Goal: Information Seeking & Learning: Learn about a topic

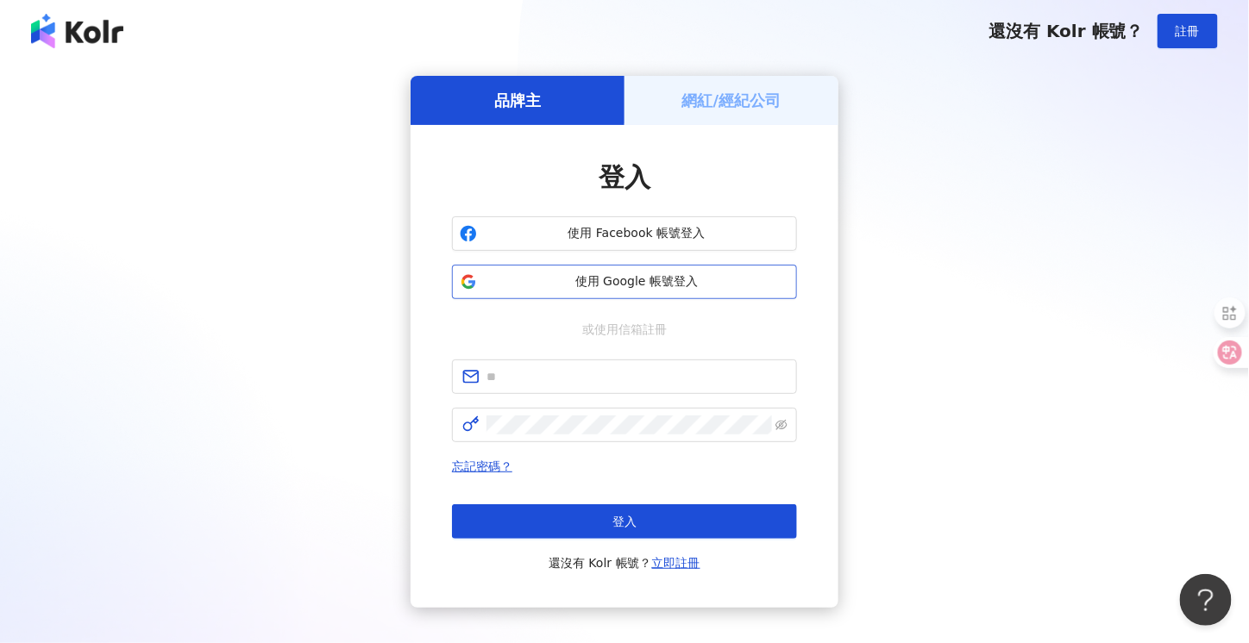
click at [605, 289] on span "使用 Google 帳號登入" at bounding box center [636, 281] width 305 height 17
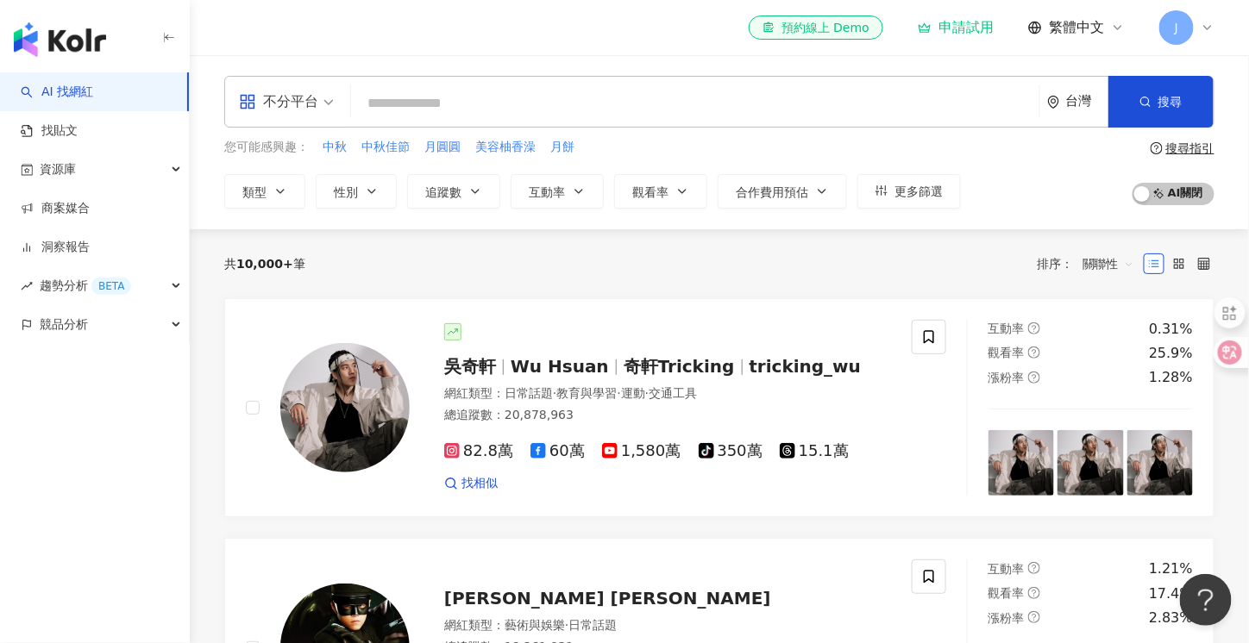
click at [962, 28] on div "申請試用" at bounding box center [955, 27] width 76 height 17
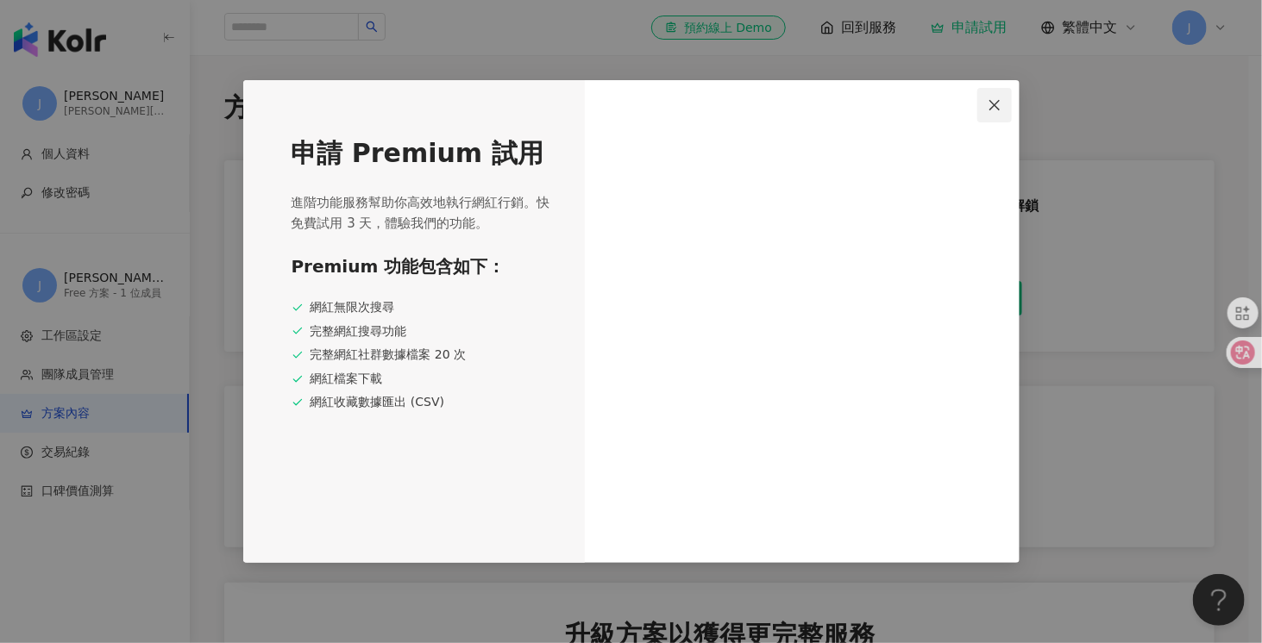
click at [990, 103] on icon "close" at bounding box center [994, 105] width 14 height 14
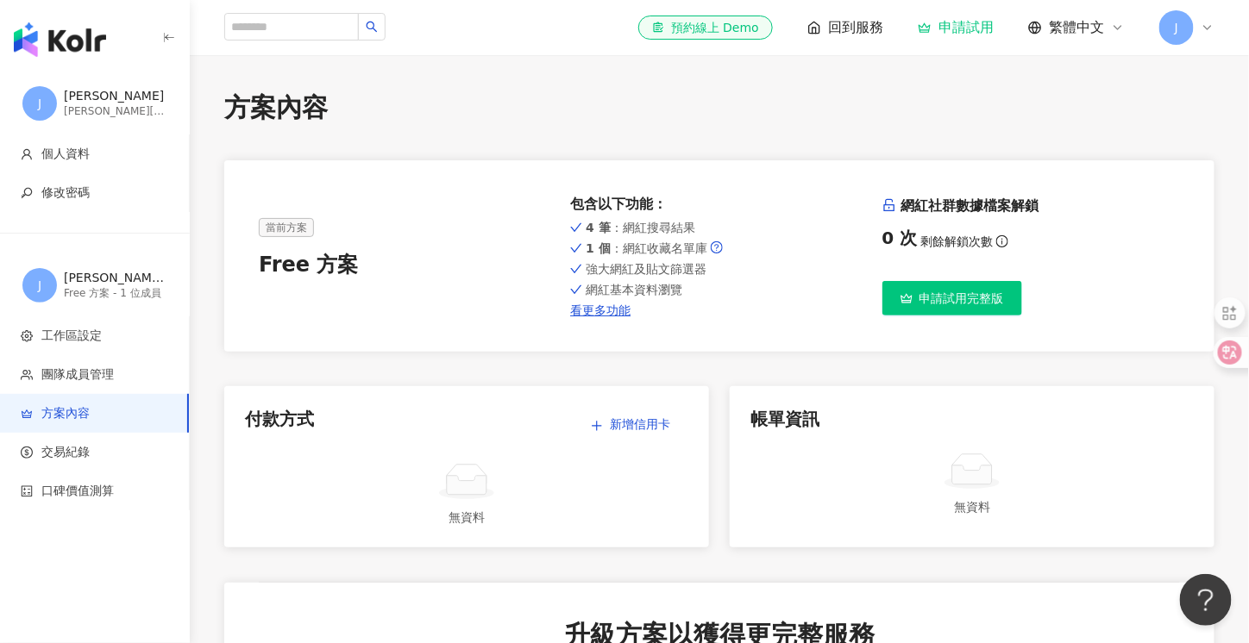
click at [1204, 19] on div "J" at bounding box center [1186, 27] width 55 height 34
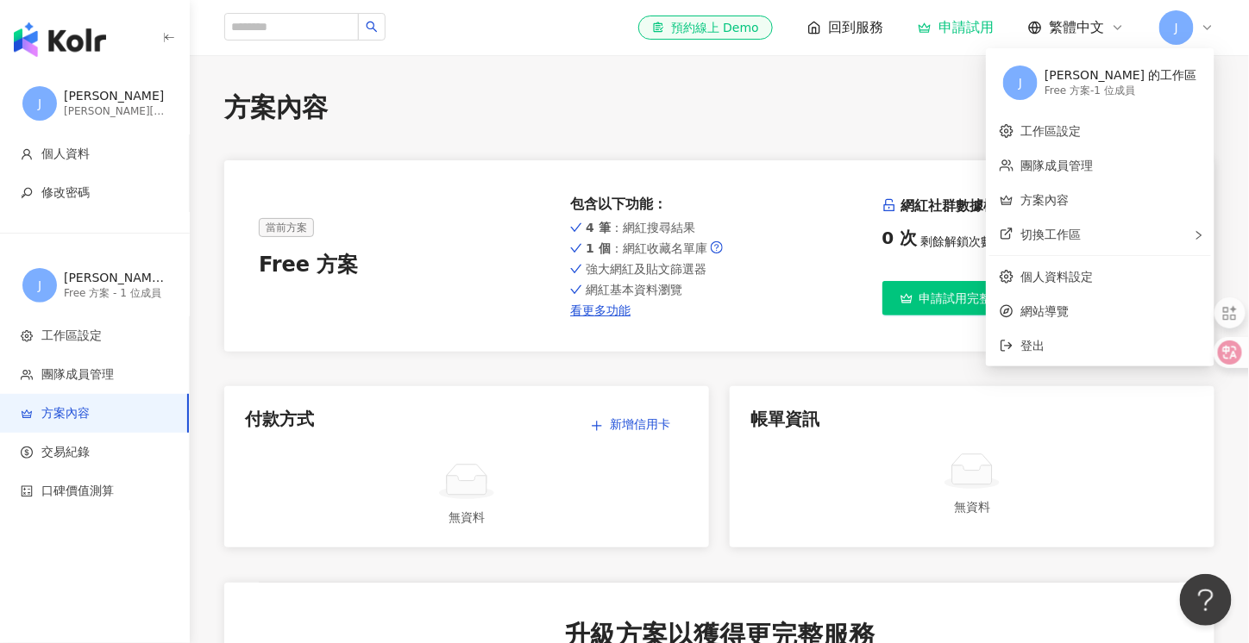
click at [1202, 19] on div "J" at bounding box center [1186, 27] width 55 height 34
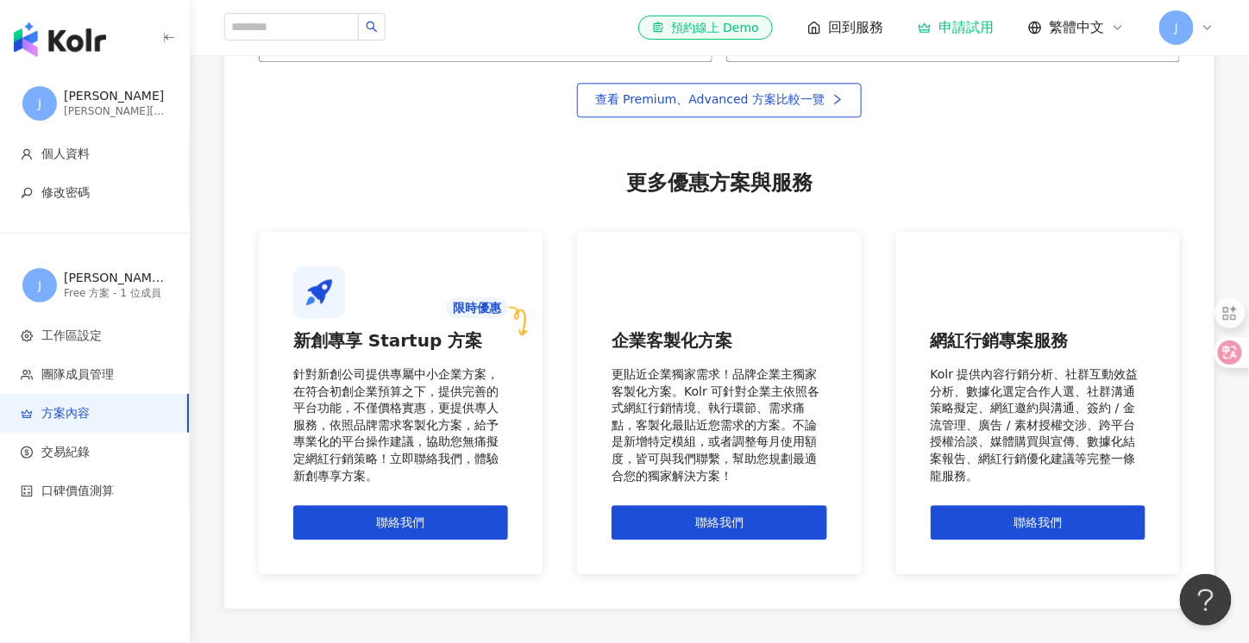
scroll to position [1380, 0]
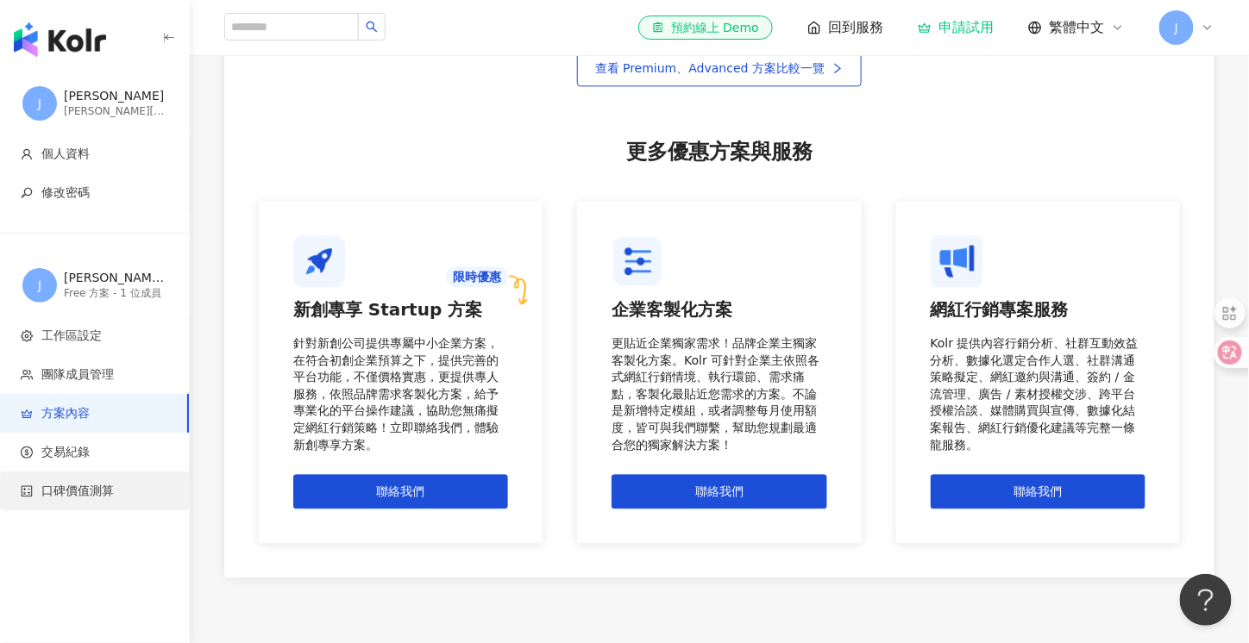
click at [119, 485] on span "口碑價值測算" at bounding box center [98, 491] width 154 height 17
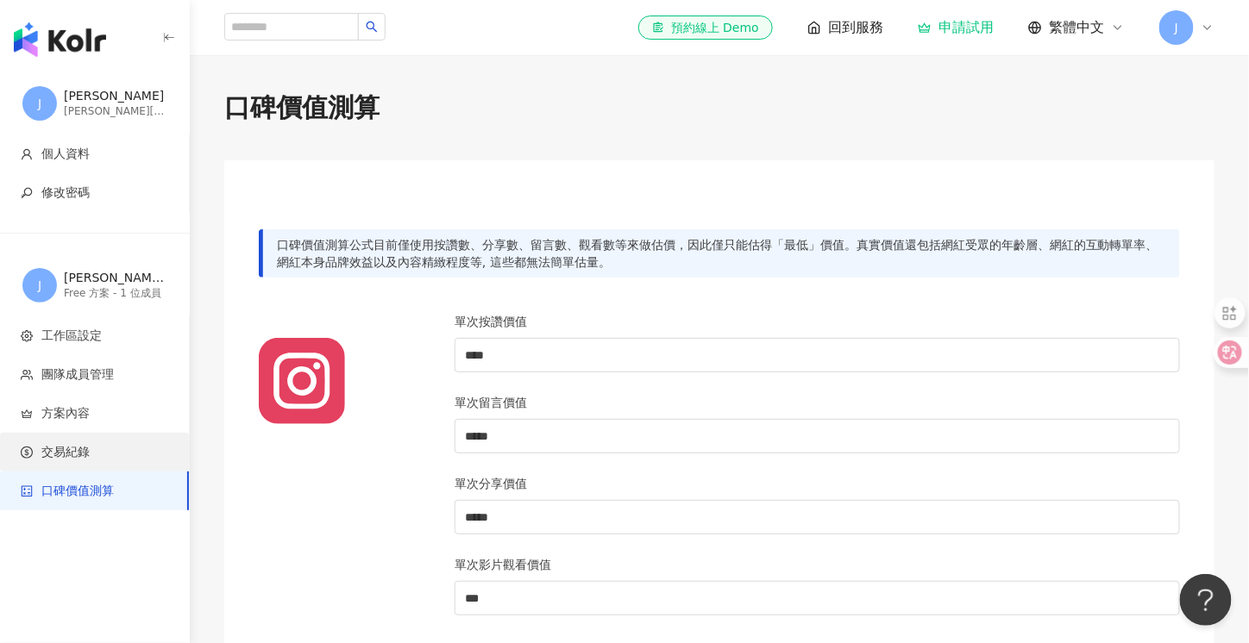
click at [108, 455] on span "交易紀錄" at bounding box center [98, 452] width 154 height 17
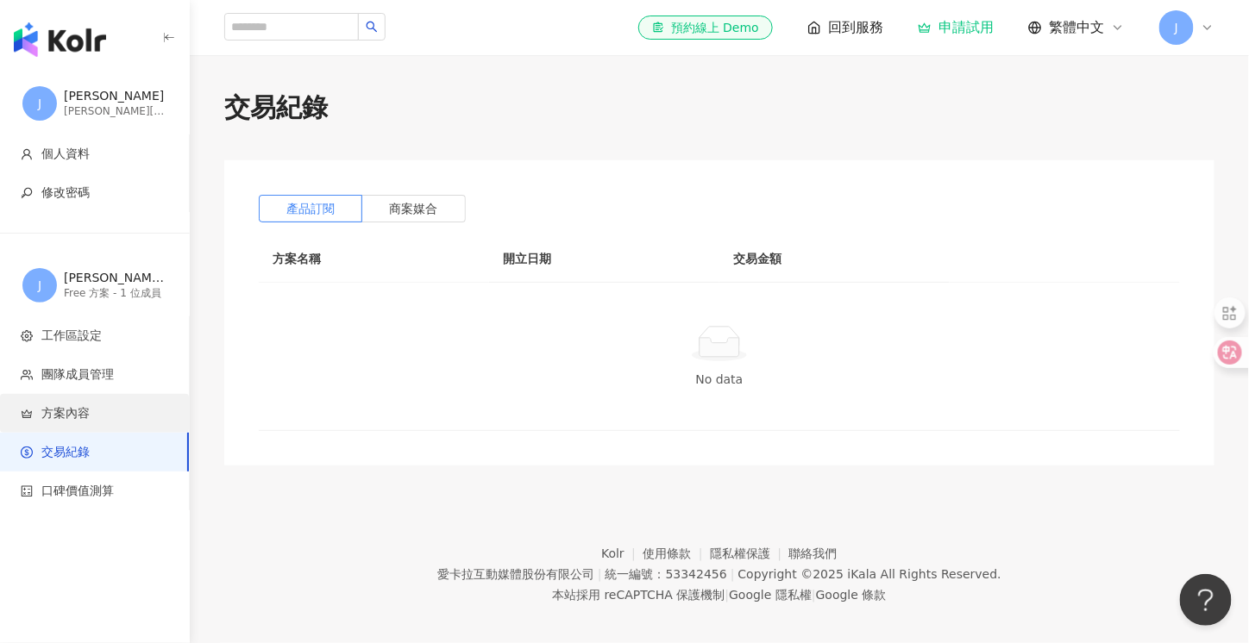
click at [131, 400] on li "方案內容" at bounding box center [94, 413] width 189 height 39
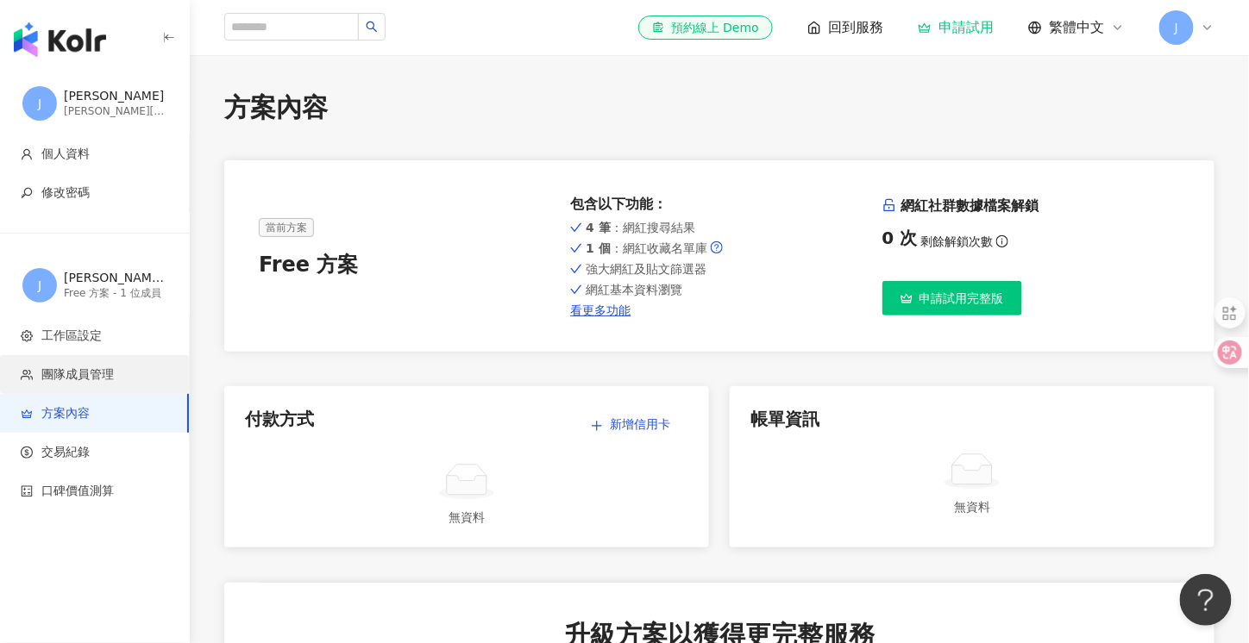
click at [126, 375] on span "團隊成員管理" at bounding box center [98, 374] width 154 height 17
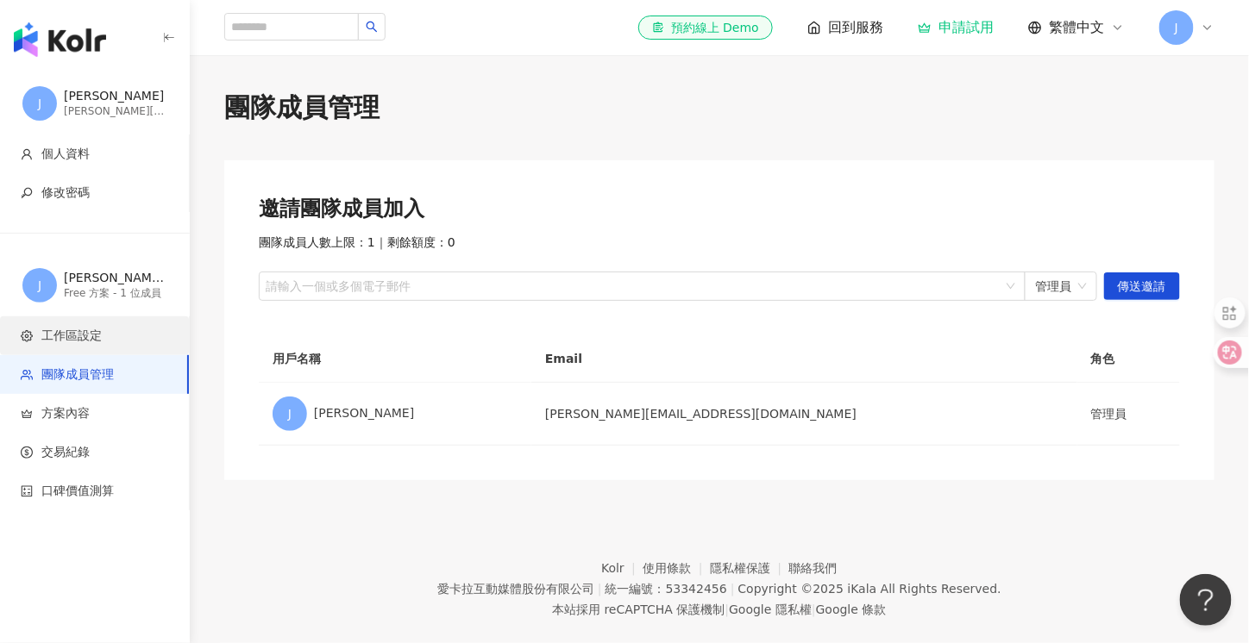
click at [118, 337] on span "工作區設定" at bounding box center [98, 336] width 154 height 17
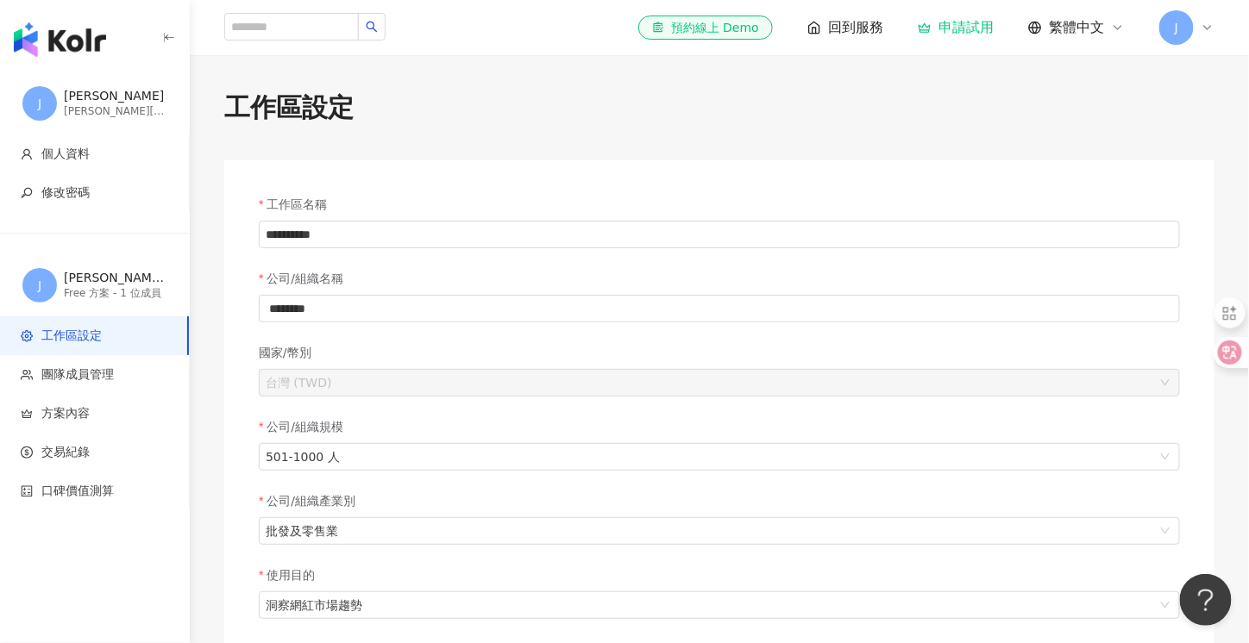
click at [855, 23] on span "回到服務" at bounding box center [855, 27] width 55 height 19
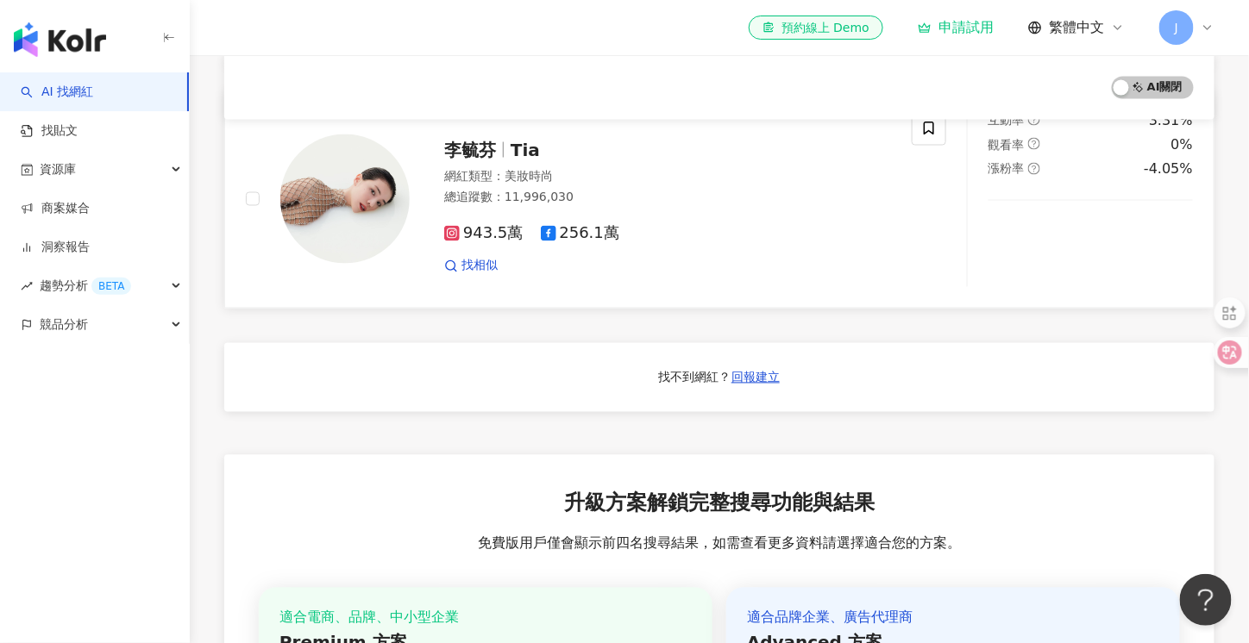
scroll to position [662, 0]
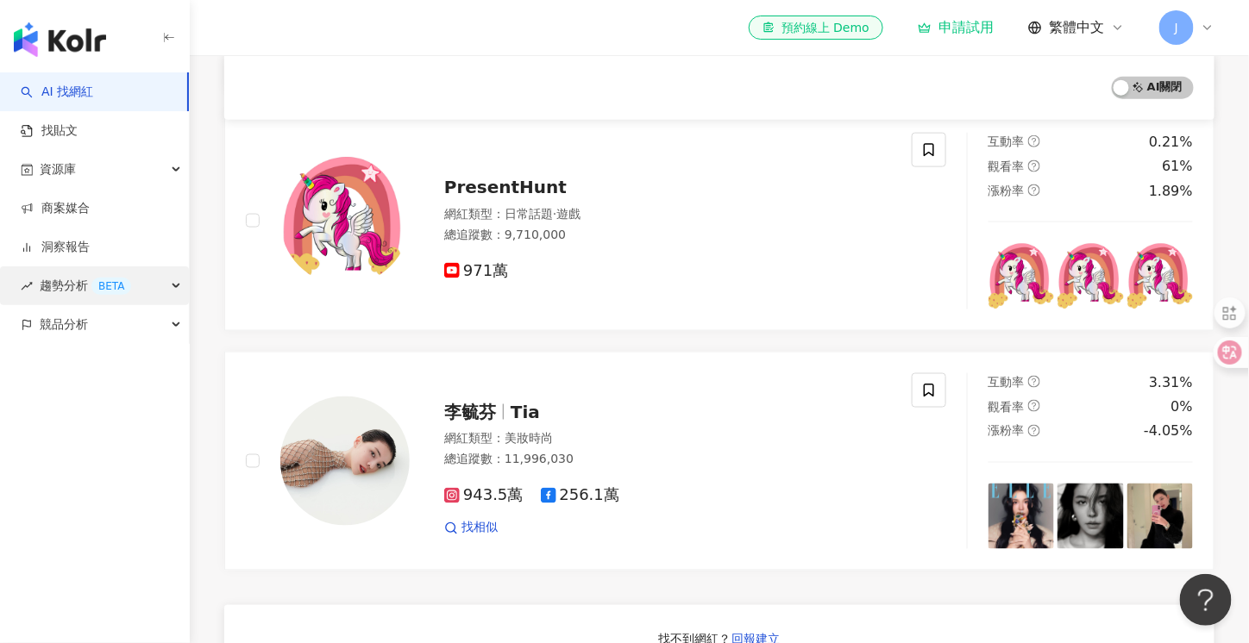
click at [172, 285] on div "趨勢分析 BETA" at bounding box center [94, 285] width 189 height 39
click at [52, 291] on span "趨勢分析 BETA" at bounding box center [85, 285] width 91 height 39
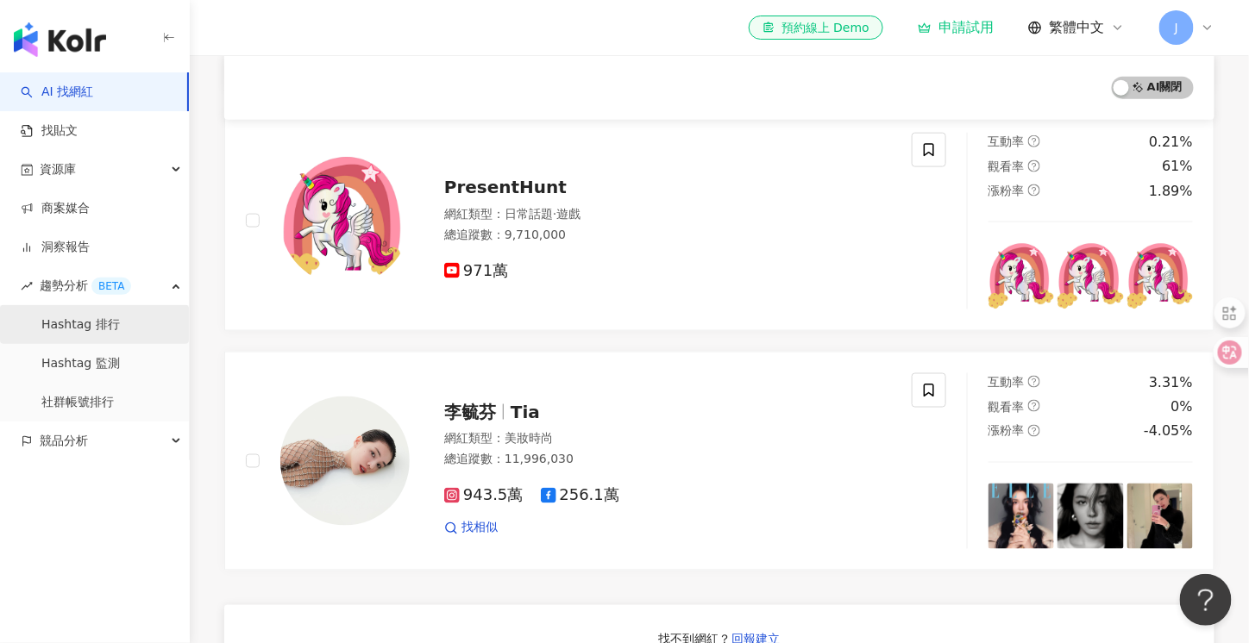
click at [63, 324] on link "Hashtag 排行" at bounding box center [80, 324] width 78 height 17
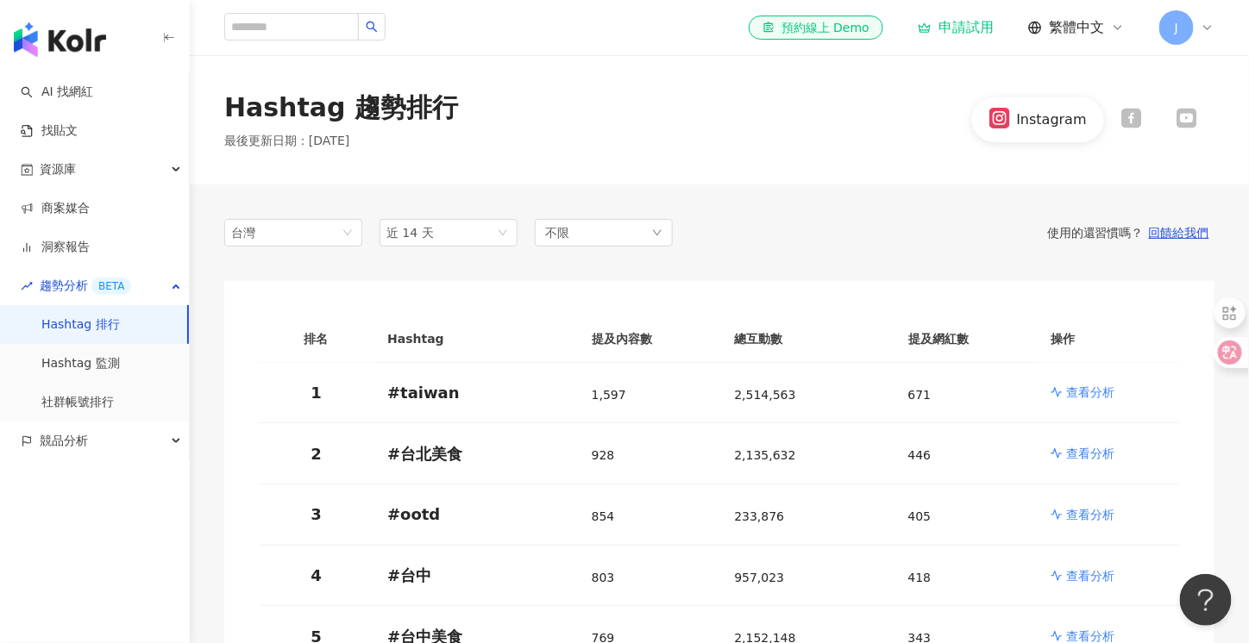
click at [1138, 111] on icon at bounding box center [1131, 119] width 20 height 20
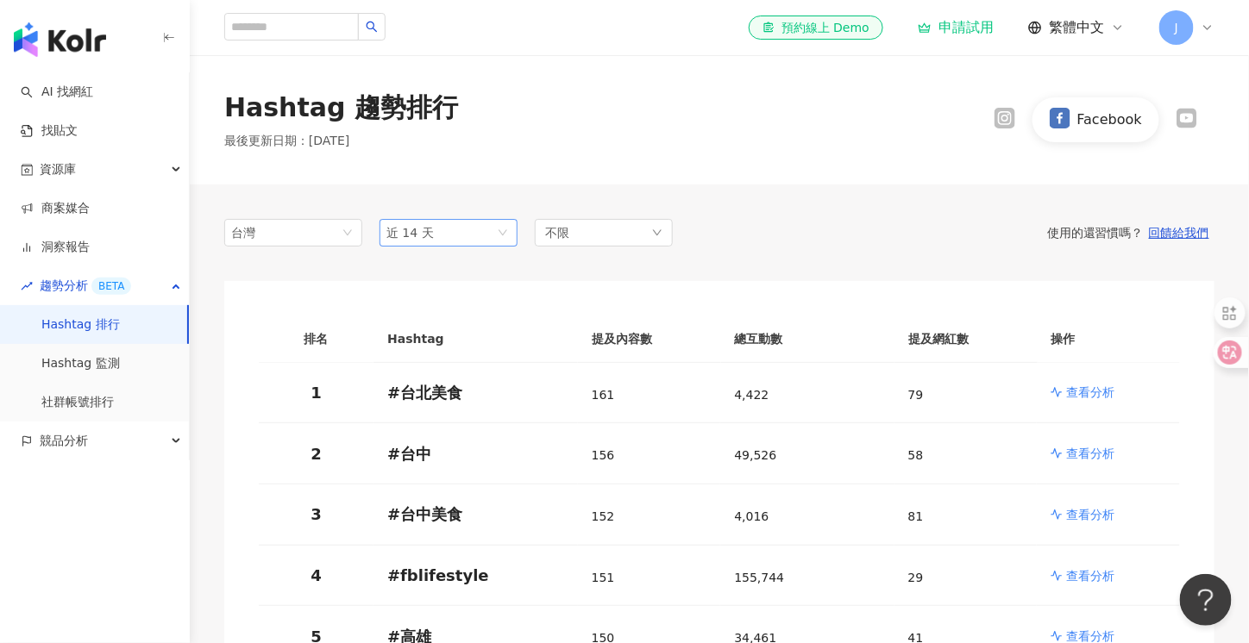
click at [505, 231] on span "近 14 天" at bounding box center [448, 233] width 124 height 26
click at [477, 342] on div "近三個月" at bounding box center [448, 332] width 110 height 23
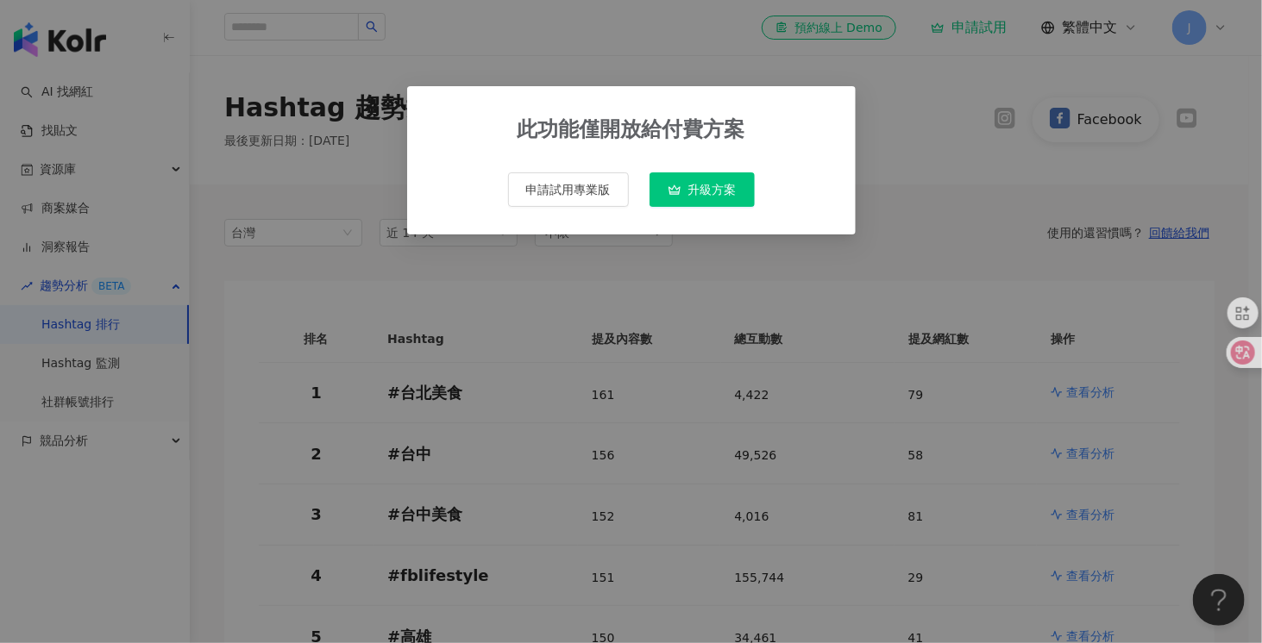
click at [808, 160] on div "此功能僅開放給付費方案" at bounding box center [631, 143] width 393 height 59
click at [878, 204] on div "此功能僅開放給付費方案 申請試用專業版 升級方案" at bounding box center [631, 321] width 1262 height 643
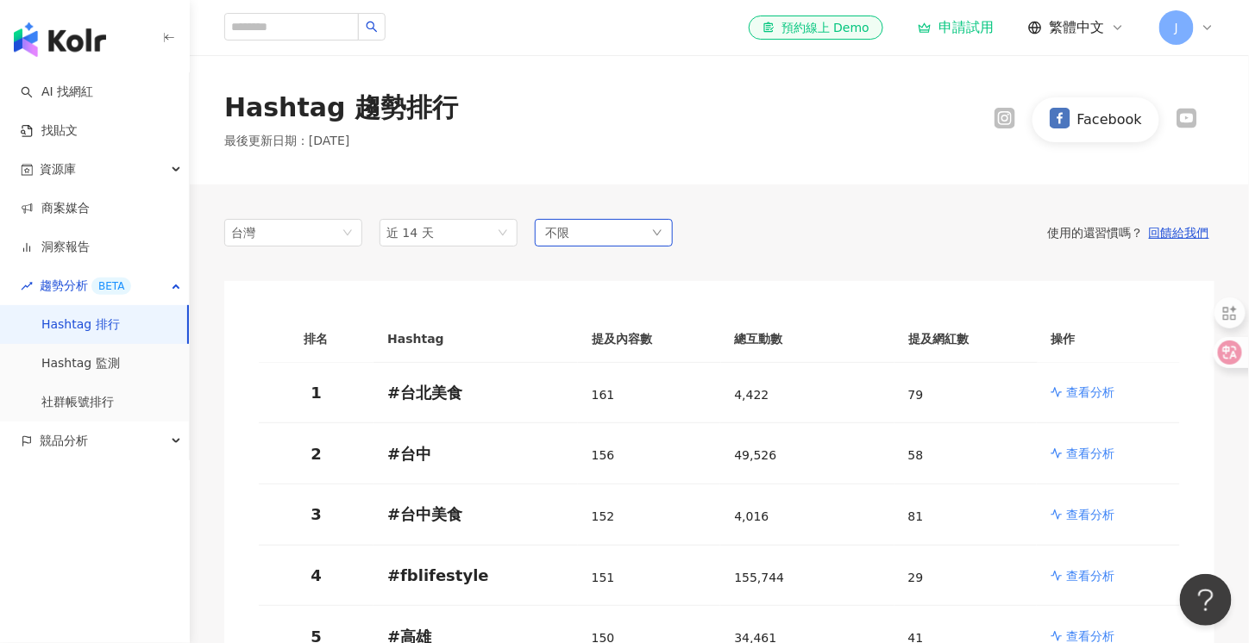
click at [654, 228] on icon "down" at bounding box center [657, 233] width 10 height 10
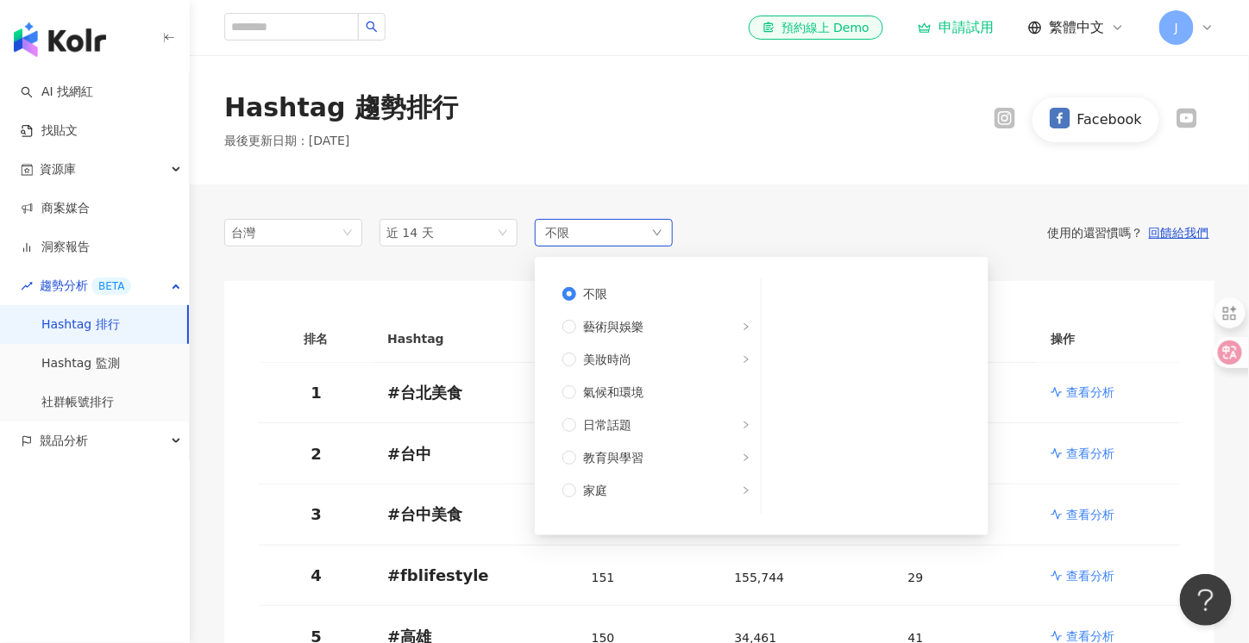
click at [654, 228] on icon "down" at bounding box center [657, 233] width 10 height 10
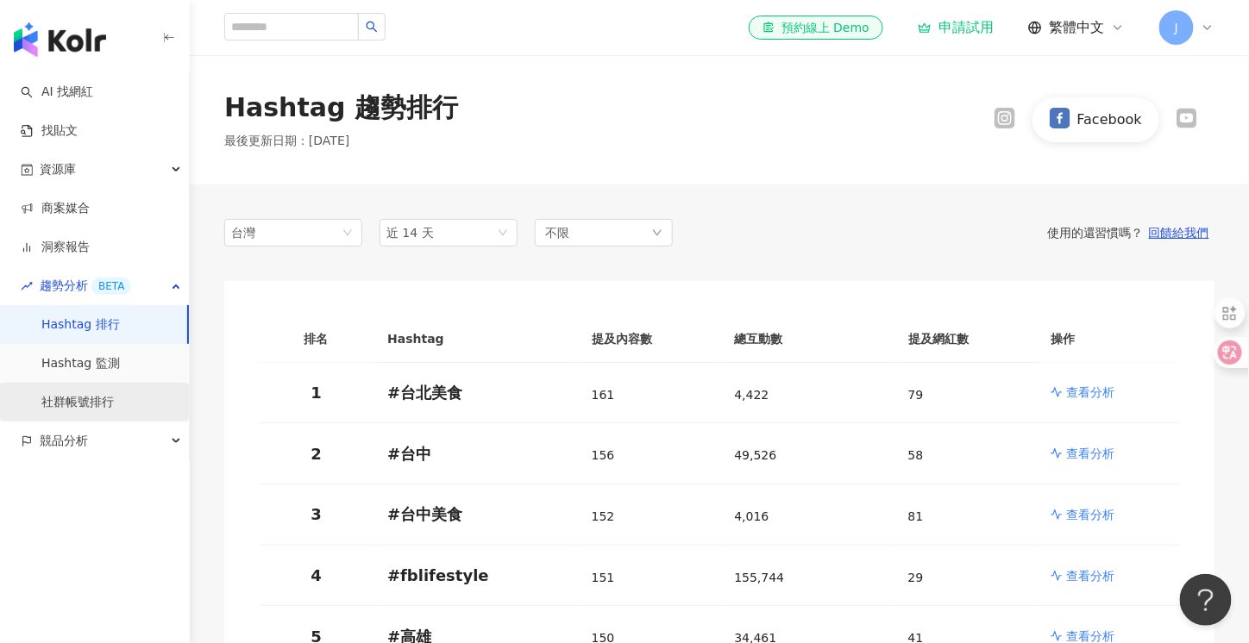
click at [66, 406] on link "社群帳號排行" at bounding box center [77, 402] width 72 height 17
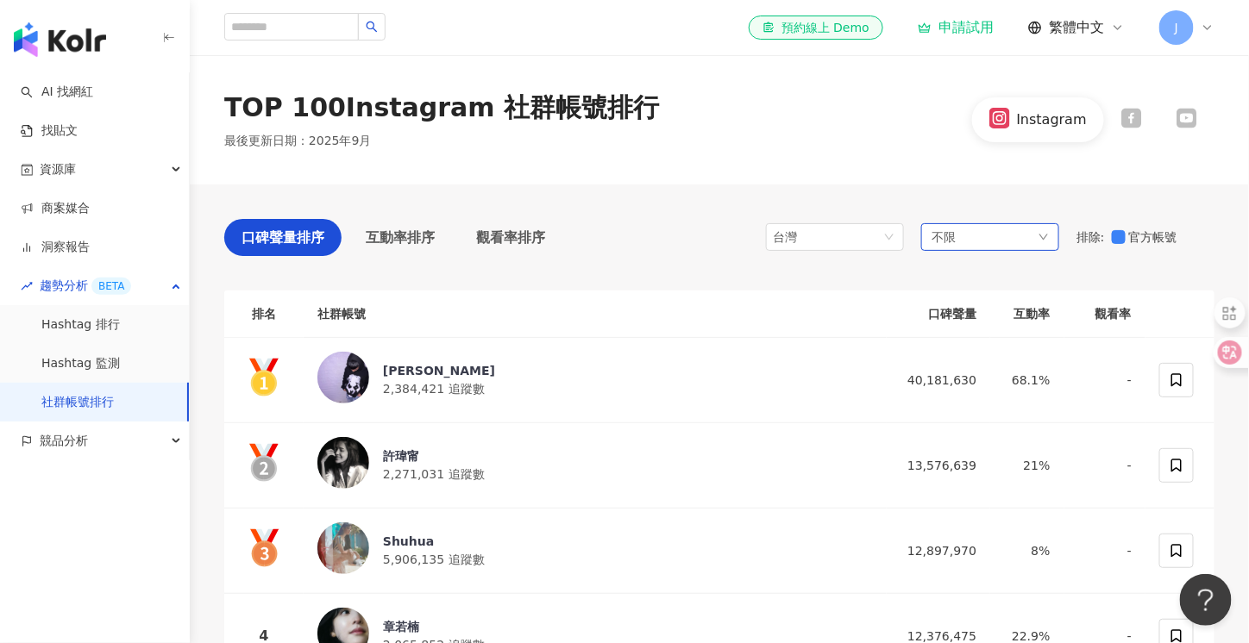
click at [1047, 241] on icon "down" at bounding box center [1043, 237] width 10 height 10
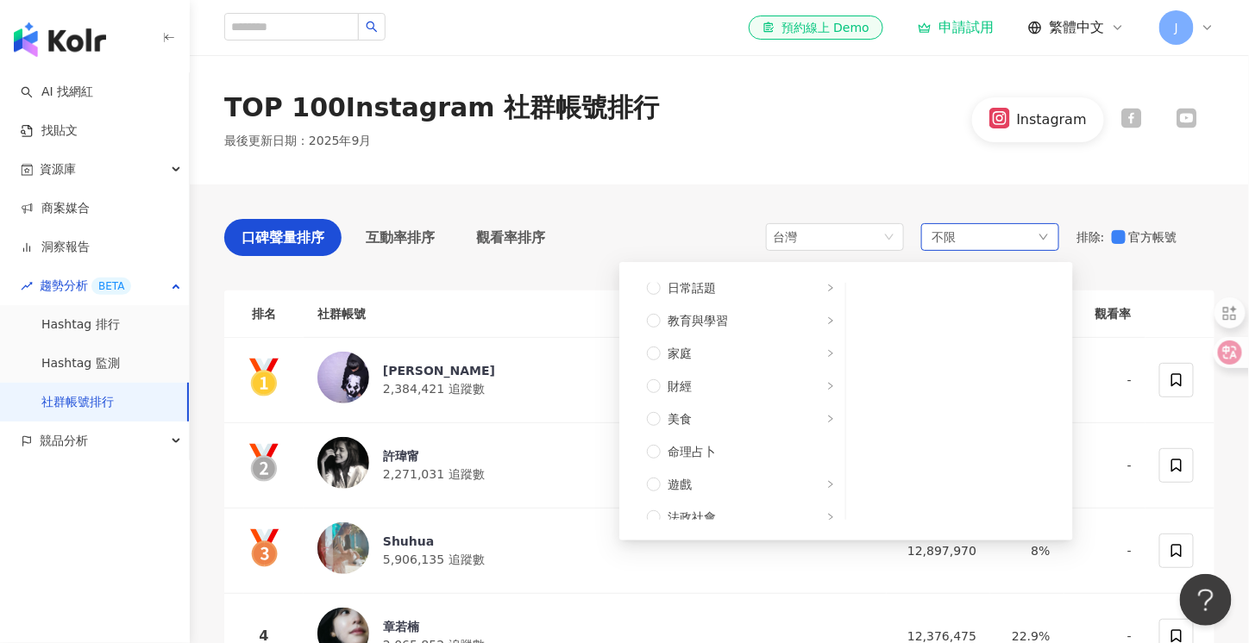
scroll to position [150, 0]
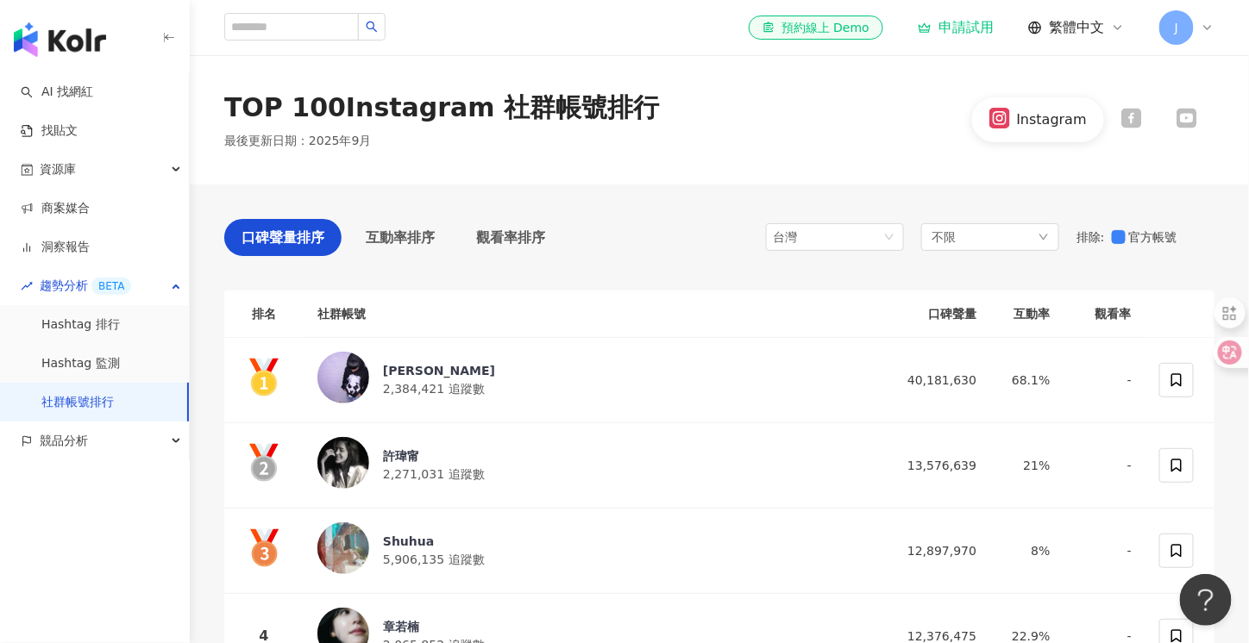
click at [1046, 235] on icon "down" at bounding box center [1043, 237] width 10 height 10
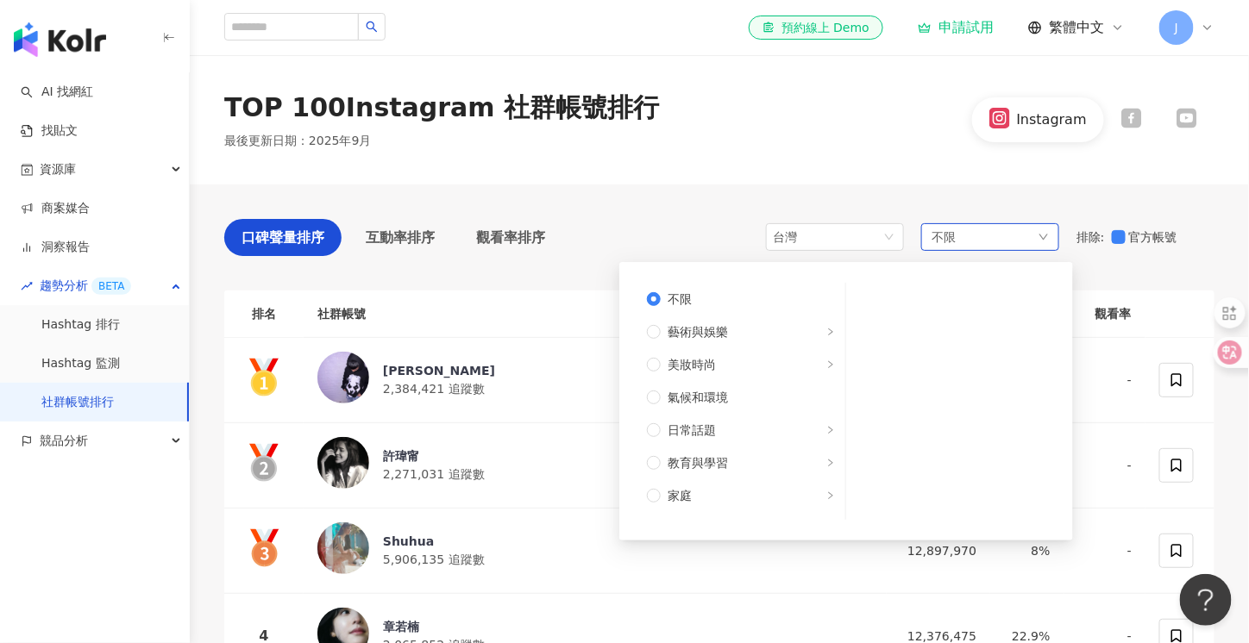
click at [1040, 235] on icon "down" at bounding box center [1043, 238] width 9 height 6
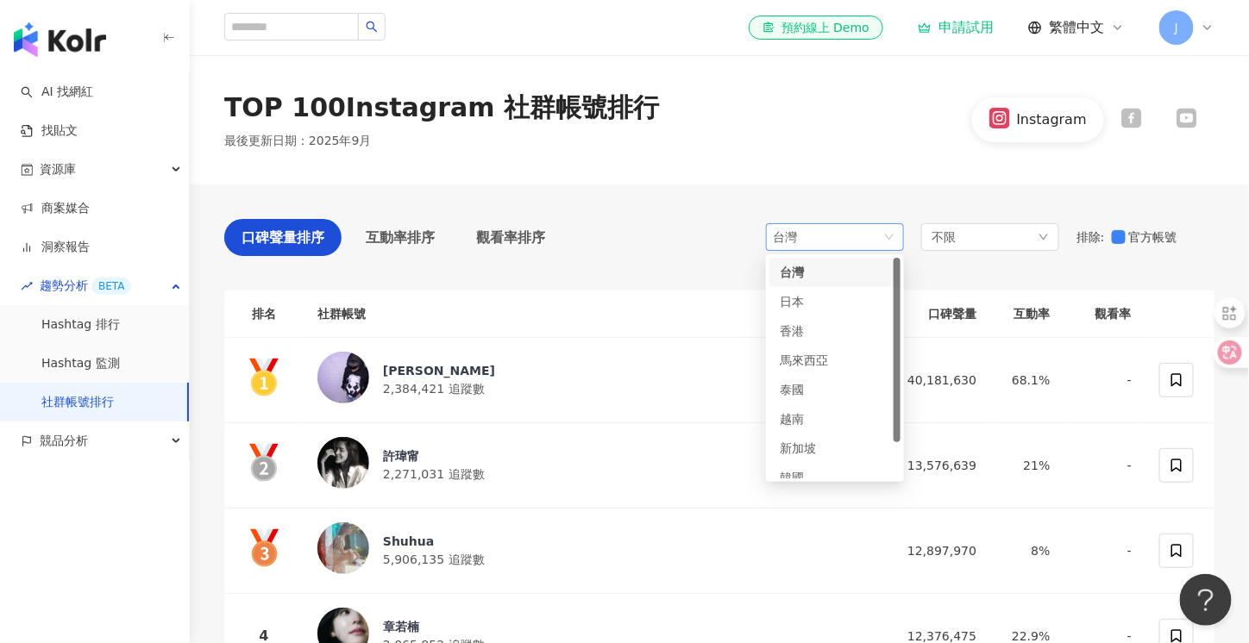
click at [885, 235] on span "台灣" at bounding box center [835, 237] width 124 height 26
click at [855, 304] on div "日本" at bounding box center [835, 301] width 110 height 19
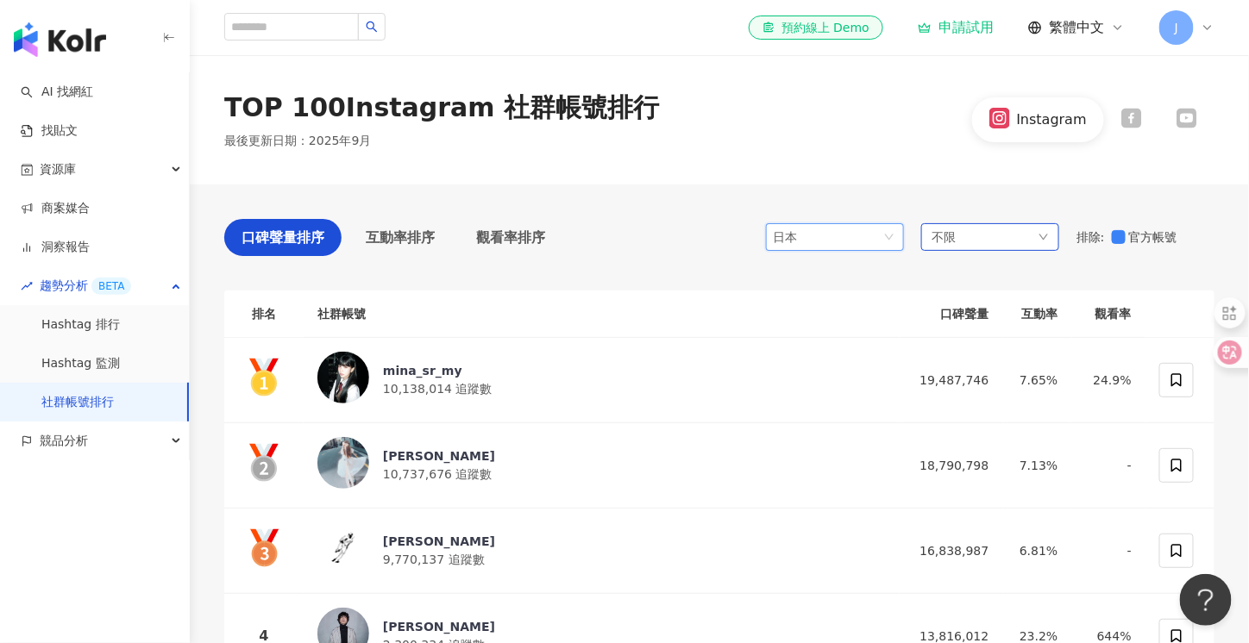
click at [1039, 239] on icon "down" at bounding box center [1043, 237] width 10 height 10
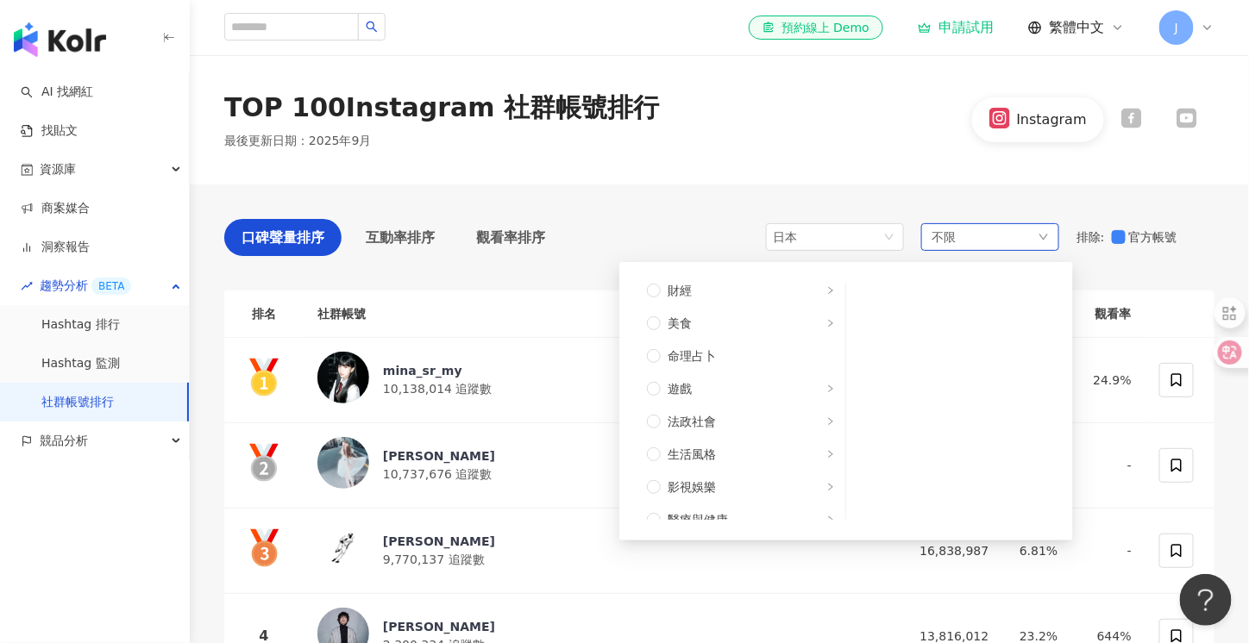
scroll to position [242, 0]
click at [822, 384] on label "遊戲" at bounding box center [740, 384] width 209 height 33
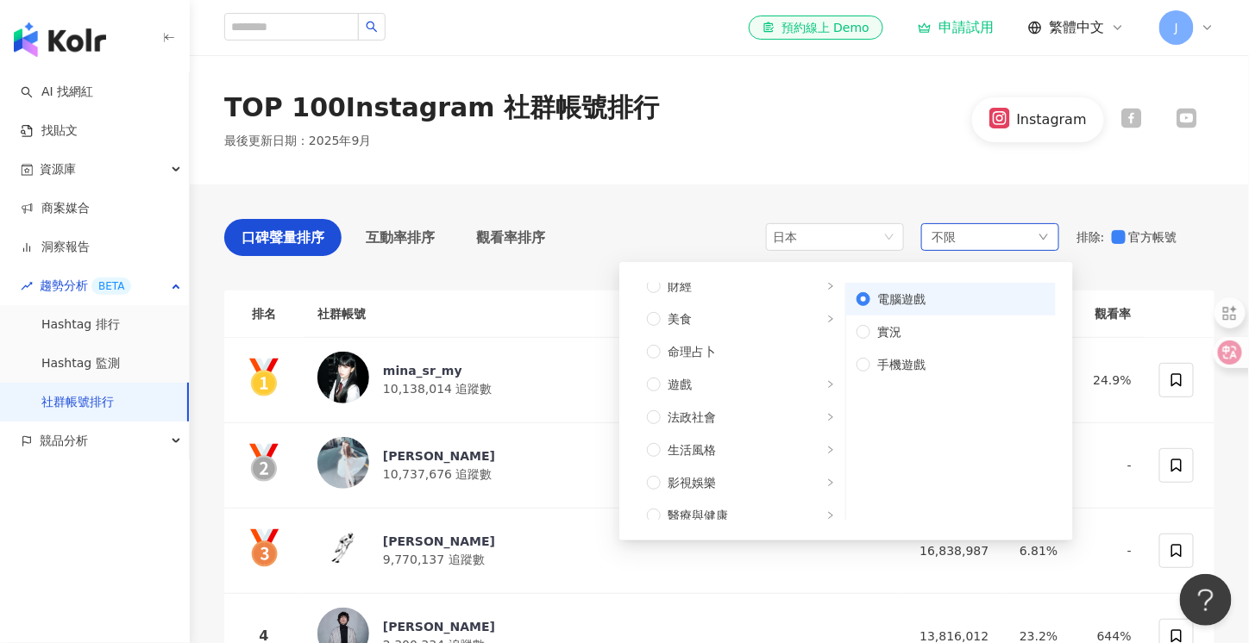
click at [911, 297] on span "電腦遊戲" at bounding box center [957, 299] width 175 height 19
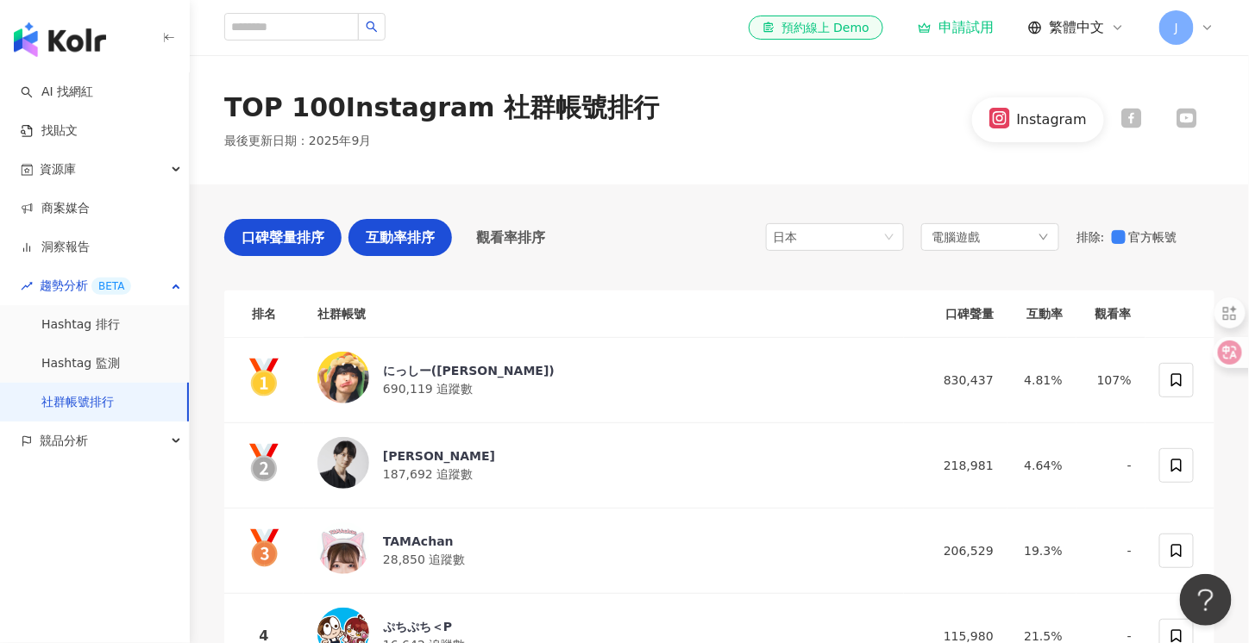
click at [423, 247] on span "互動率排序" at bounding box center [400, 238] width 69 height 22
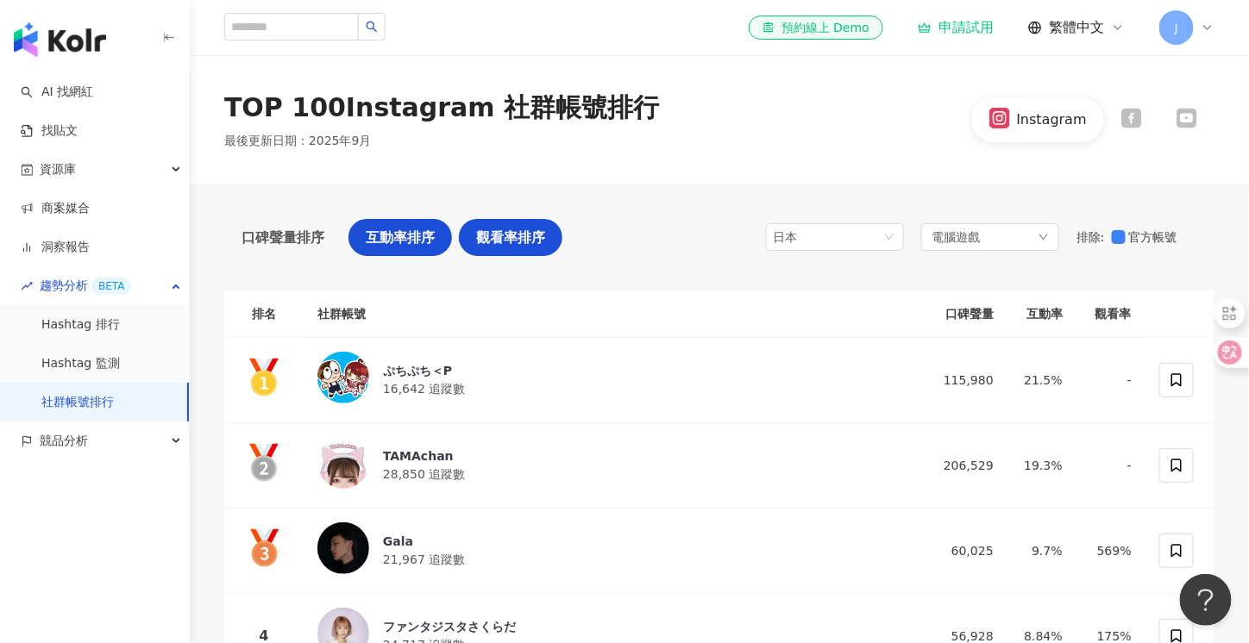
click at [535, 241] on span "觀看率排序" at bounding box center [510, 238] width 69 height 22
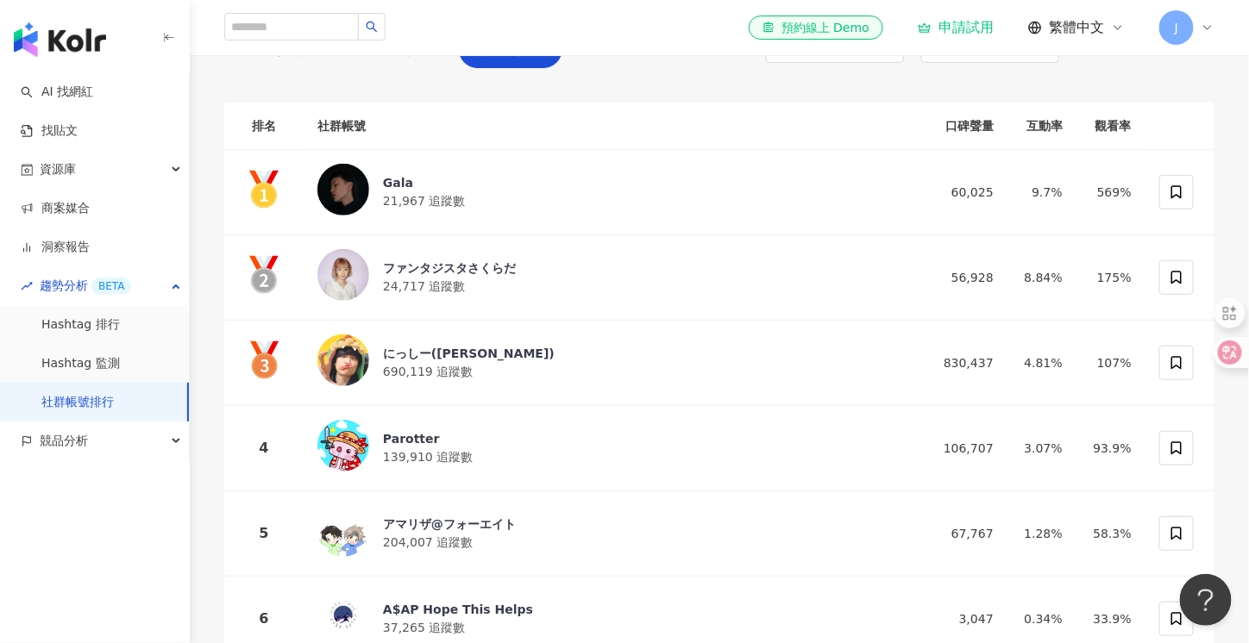
scroll to position [229, 0]
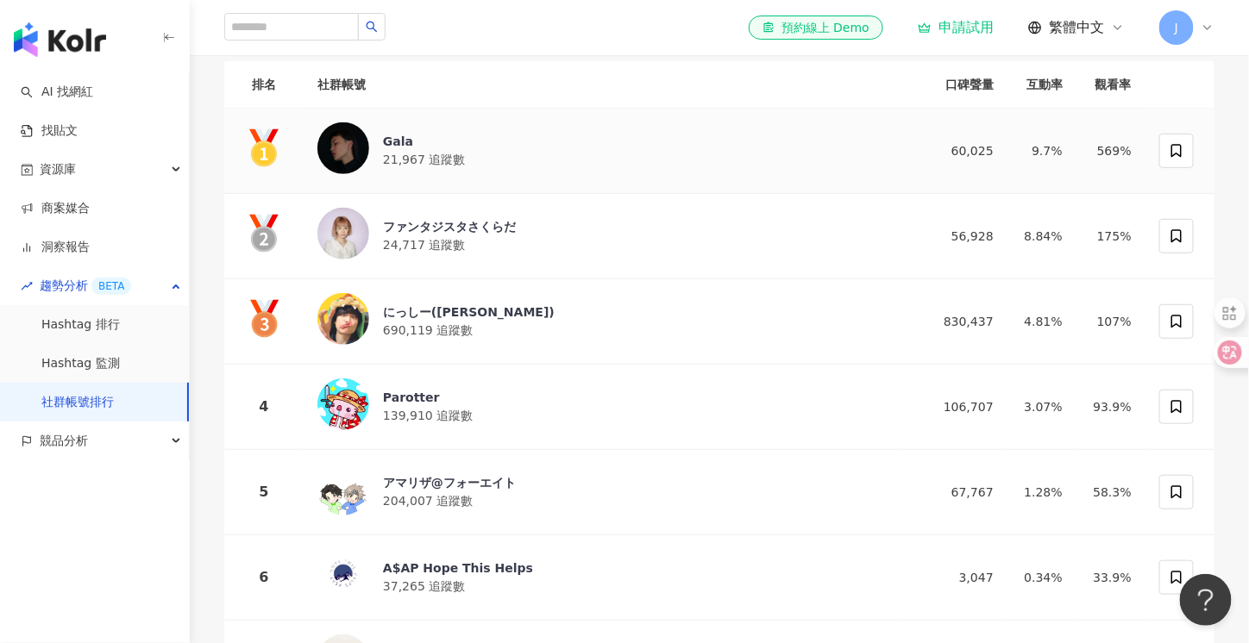
click at [398, 145] on div "Gala" at bounding box center [424, 141] width 82 height 17
click at [411, 228] on div "ファンタジスタさくらだ" at bounding box center [449, 226] width 133 height 17
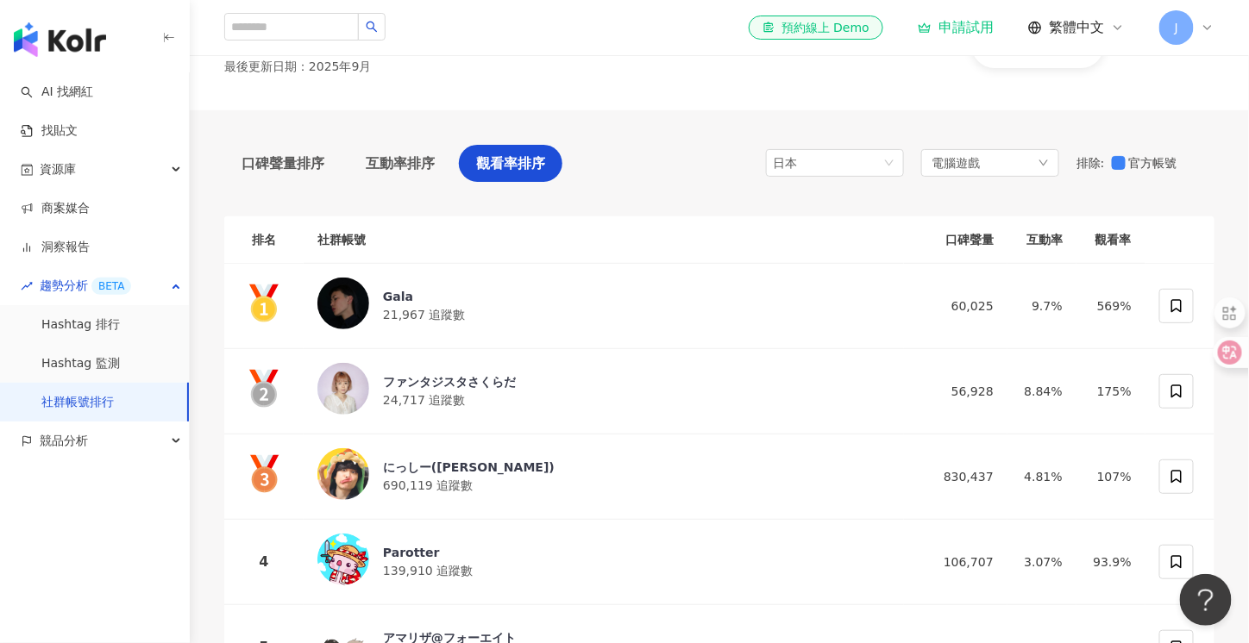
scroll to position [0, 0]
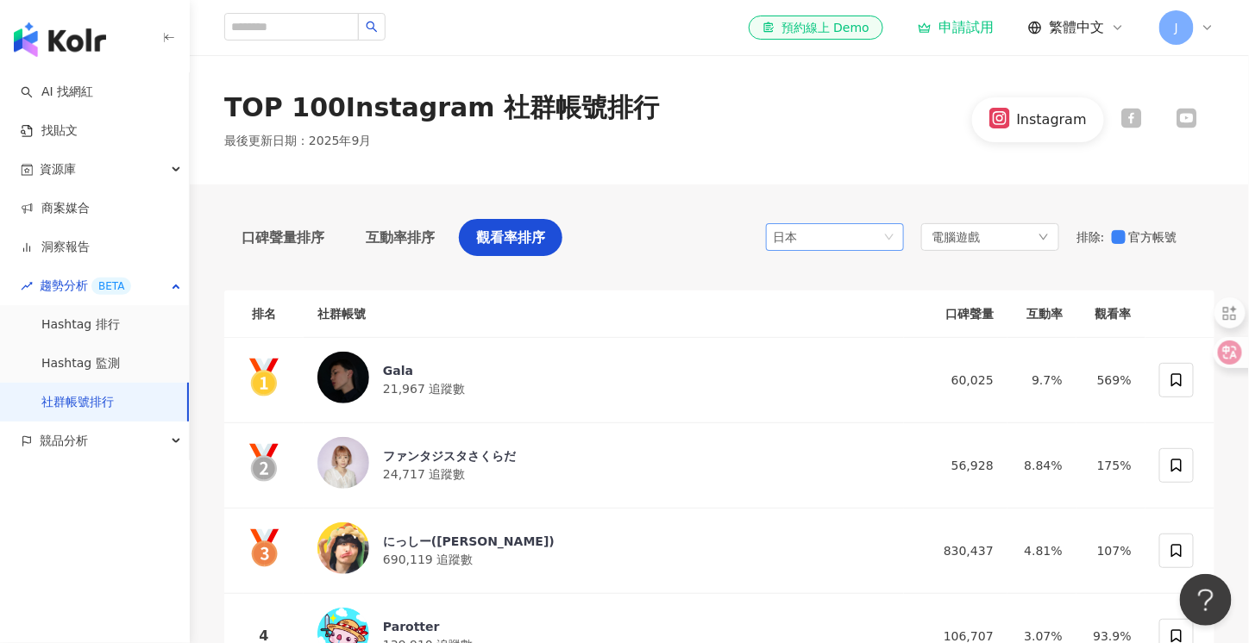
click at [894, 234] on span "日本" at bounding box center [835, 237] width 124 height 26
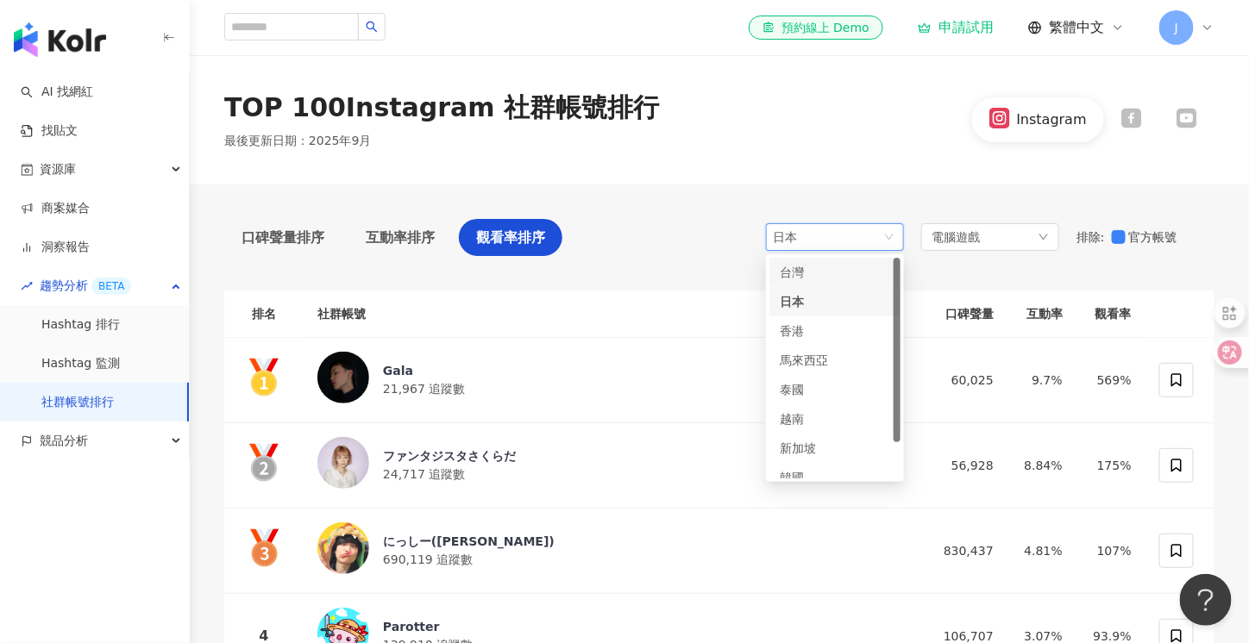
click at [828, 278] on div "台灣" at bounding box center [808, 272] width 56 height 19
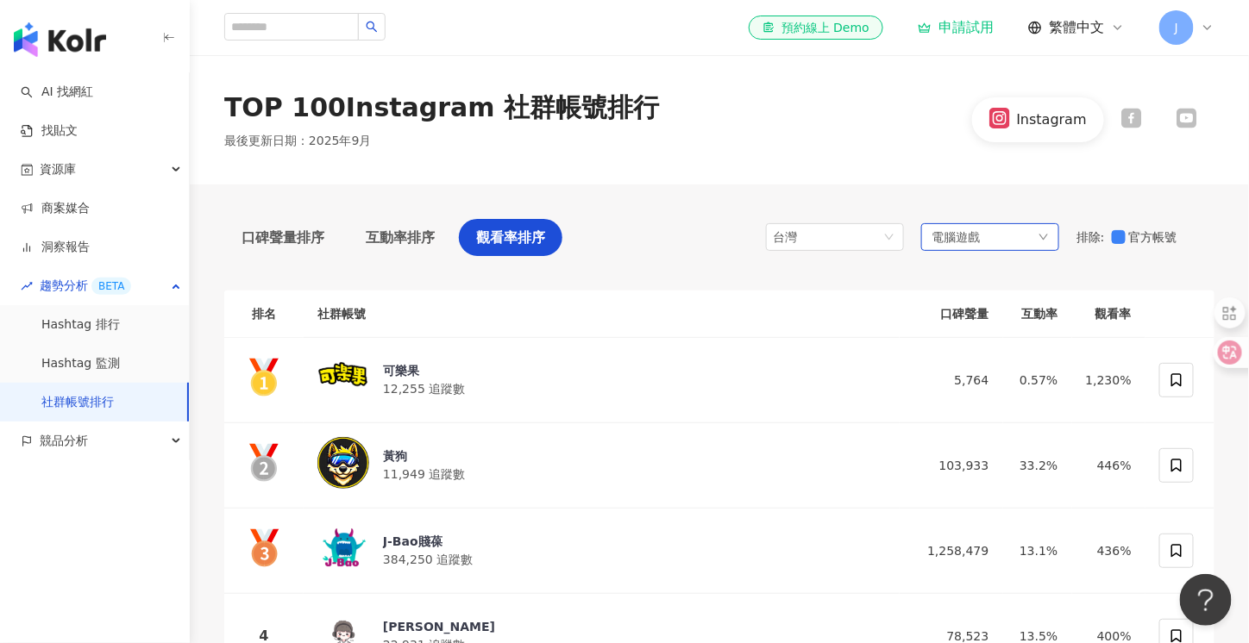
click at [1040, 241] on icon "down" at bounding box center [1043, 237] width 10 height 10
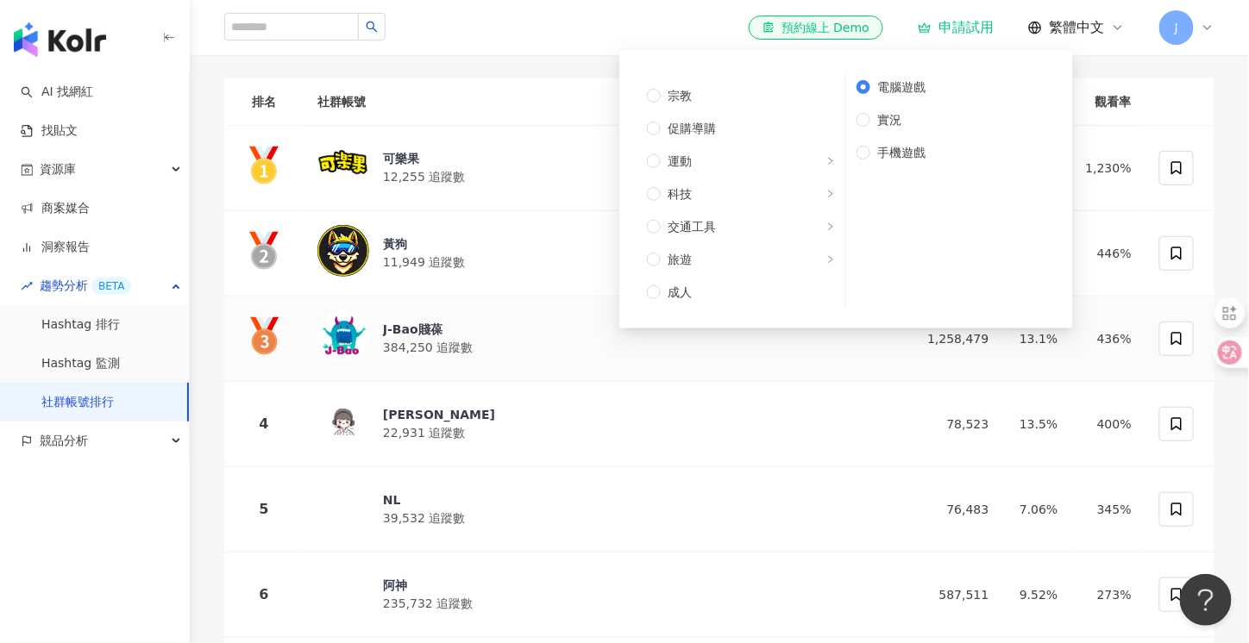
scroll to position [229, 0]
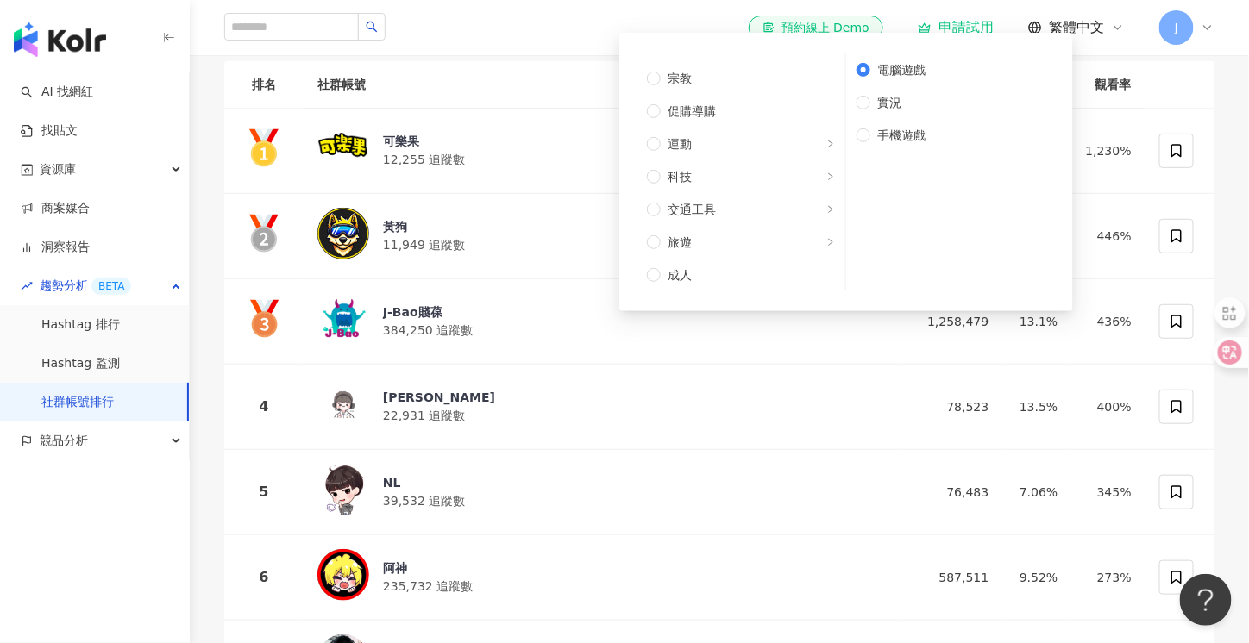
click at [566, 53] on div "el-icon-cs 預約線上 Demo 申請試用 繁體中文 J" at bounding box center [719, 27] width 990 height 55
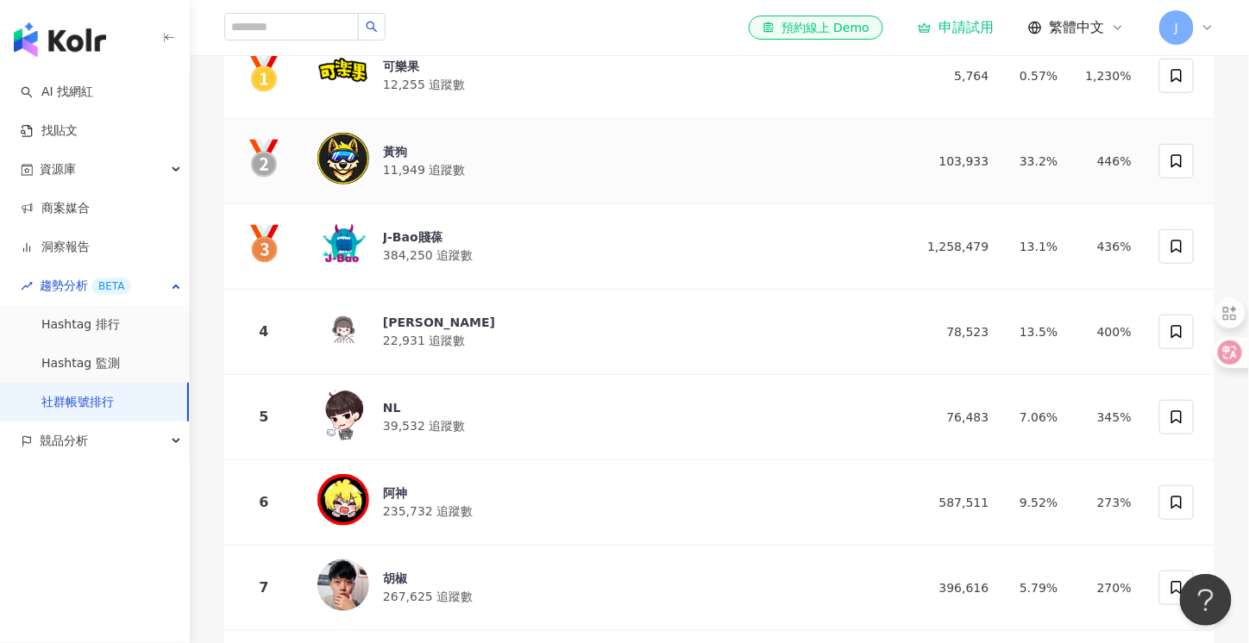
scroll to position [74, 0]
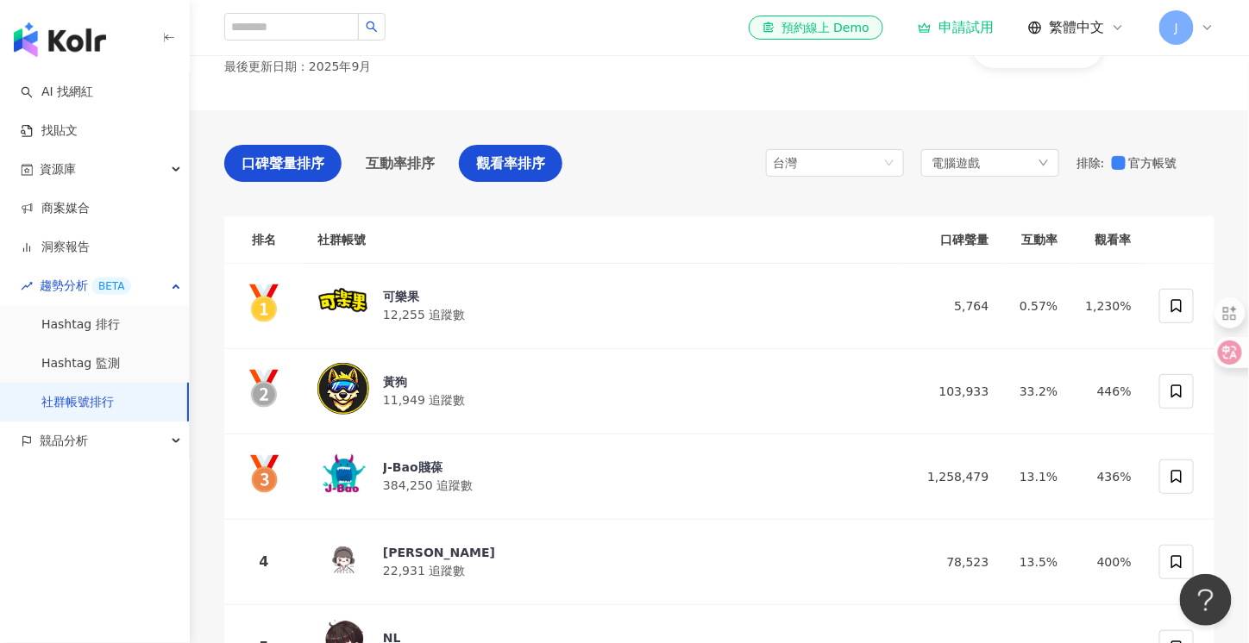
click at [251, 169] on span "口碑聲量排序" at bounding box center [282, 164] width 83 height 22
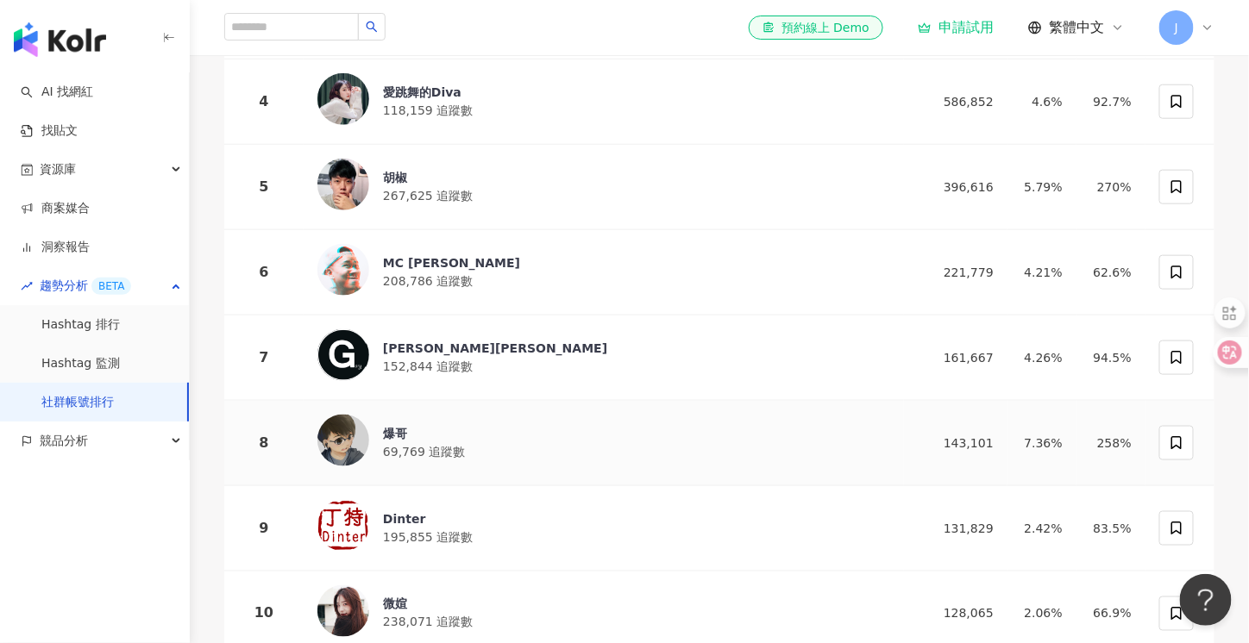
scroll to position [764, 0]
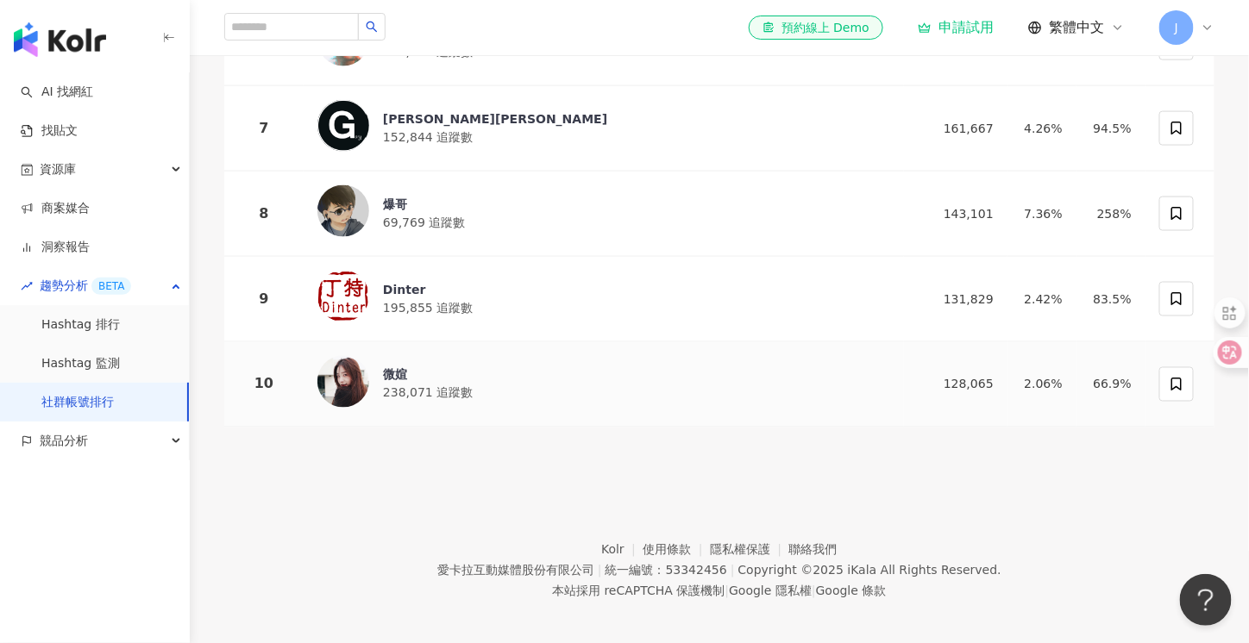
click at [639, 391] on div "微媗 238,071 追蹤數" at bounding box center [603, 384] width 573 height 57
